Goal: Browse casually: Explore the website without a specific task or goal

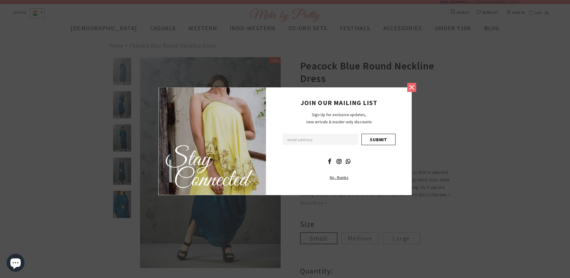
click at [411, 87] on icon at bounding box center [411, 87] width 5 height 5
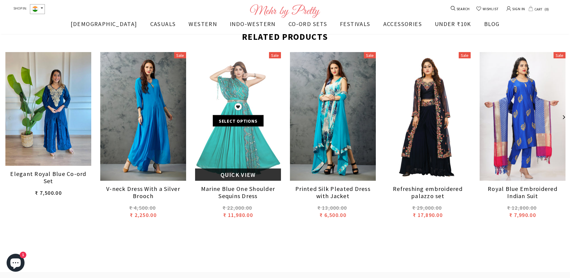
scroll to position [420, 0]
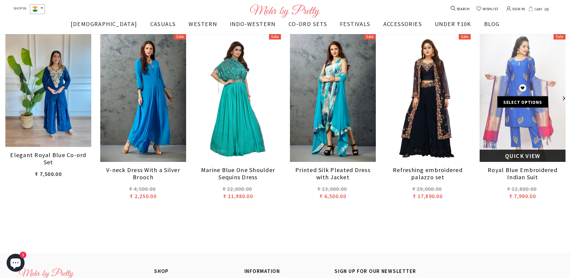
click at [520, 109] on div "ADD TO WISHLIST Select options" at bounding box center [522, 97] width 86 height 27
click at [527, 123] on link at bounding box center [522, 97] width 86 height 129
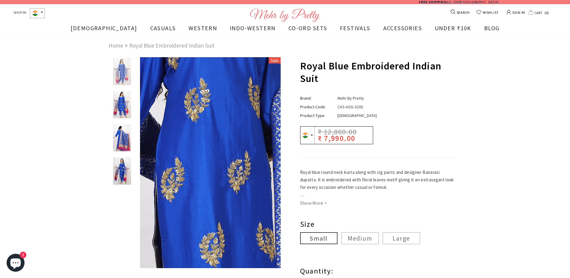
click at [211, 148] on img at bounding box center [208, 192] width 447 height 670
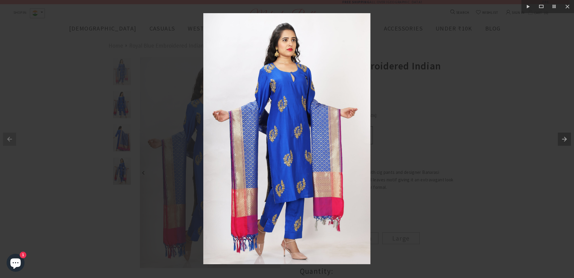
click at [288, 114] on img at bounding box center [286, 138] width 167 height 251
click at [472, 96] on div at bounding box center [287, 139] width 574 height 278
